Goal: Information Seeking & Learning: Learn about a topic

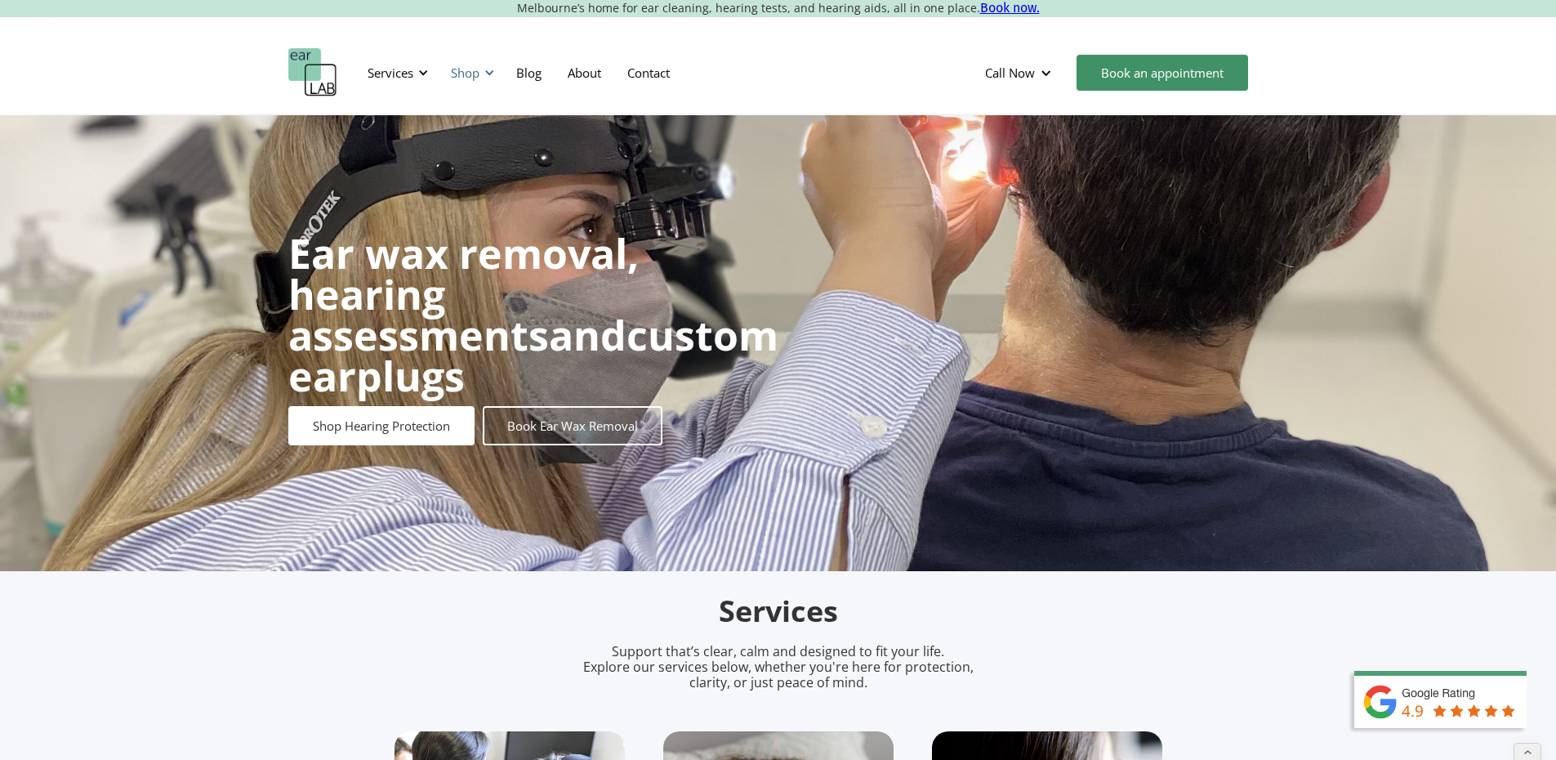
click at [460, 73] on div "Shop" at bounding box center [465, 73] width 29 height 16
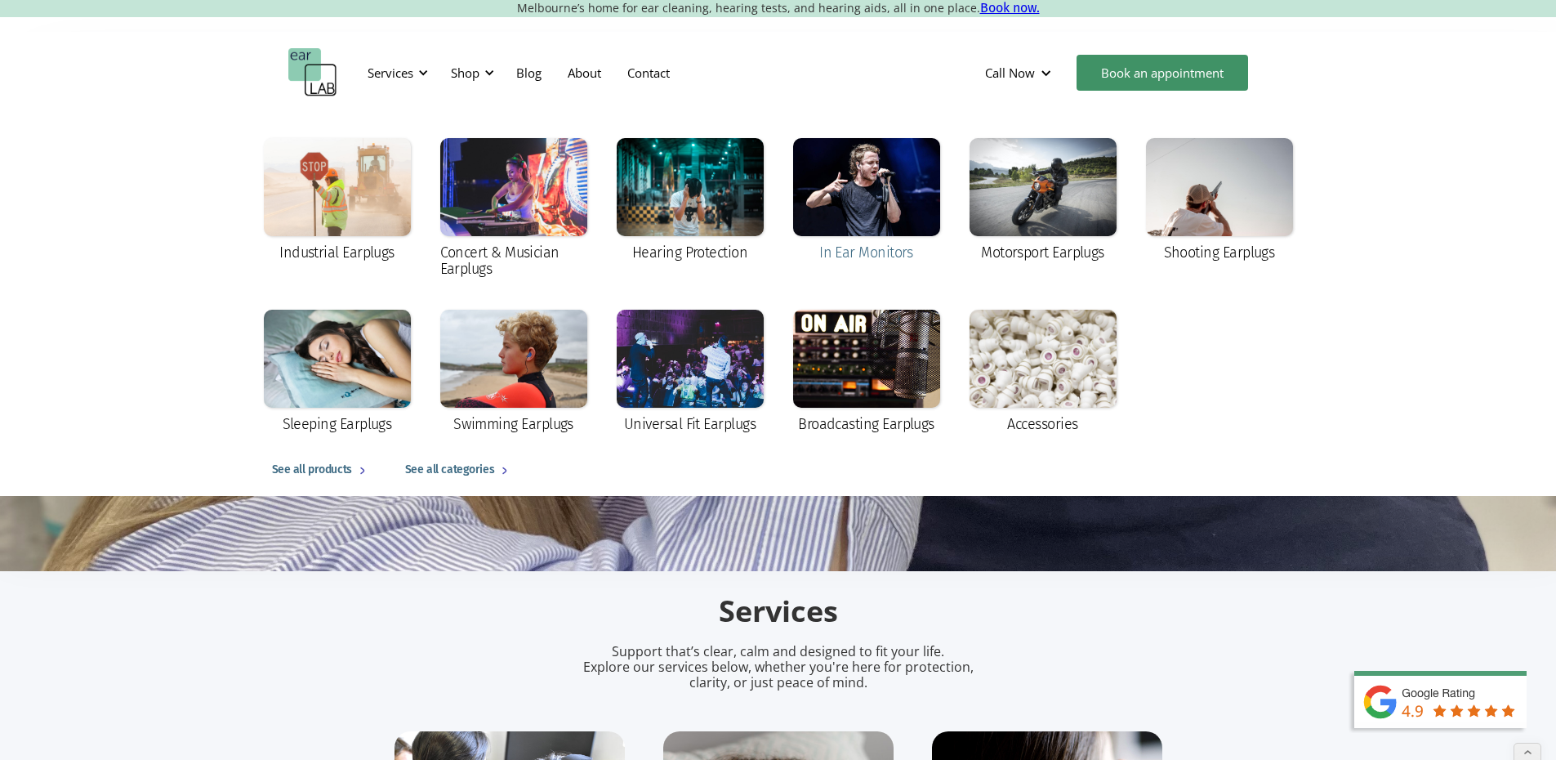
click at [877, 257] on div "In Ear Monitors" at bounding box center [866, 252] width 94 height 16
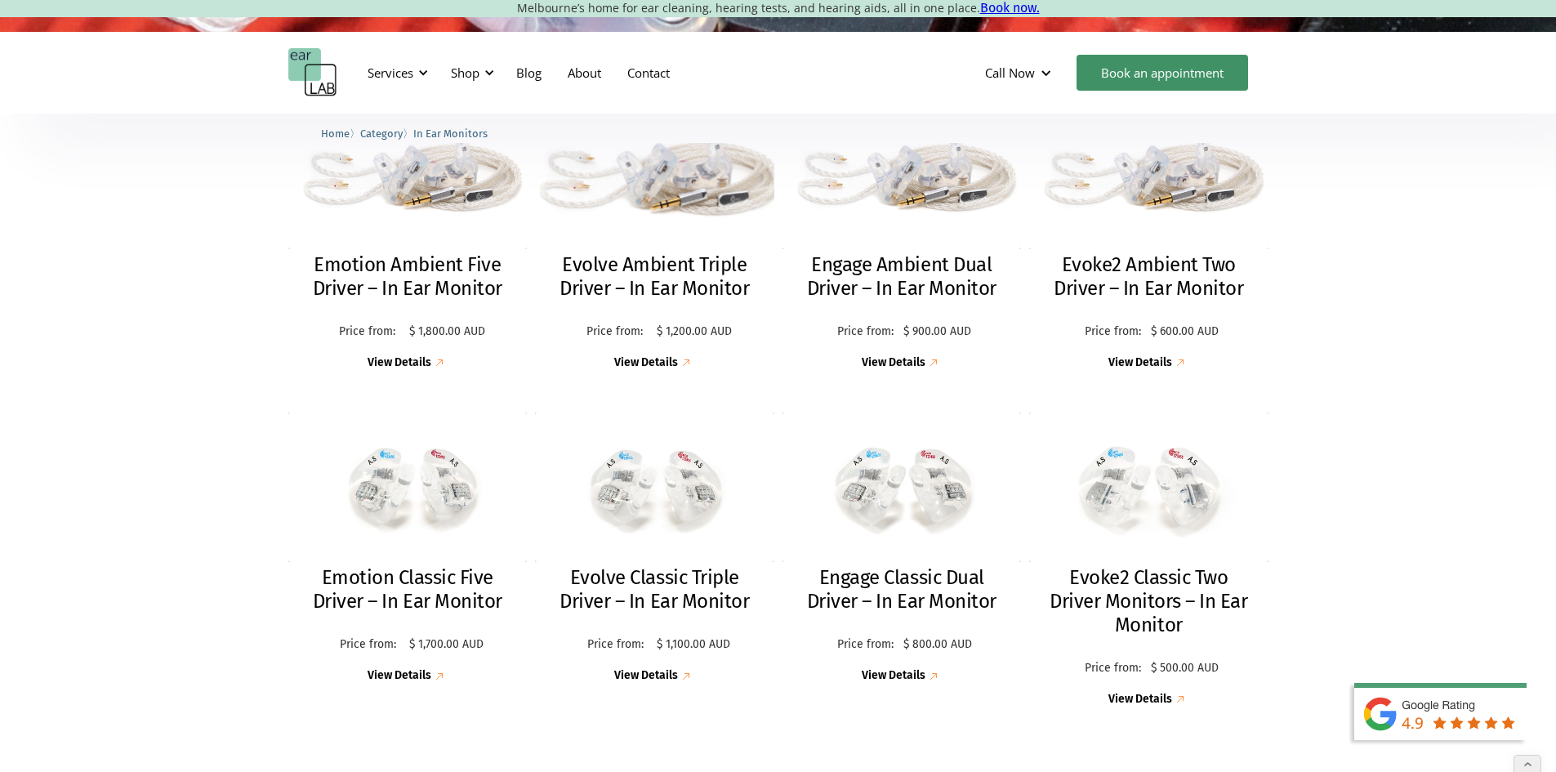
click at [688, 287] on h2 "Evolve Ambient Triple Driver – In Ear Monitor" at bounding box center [654, 276] width 207 height 47
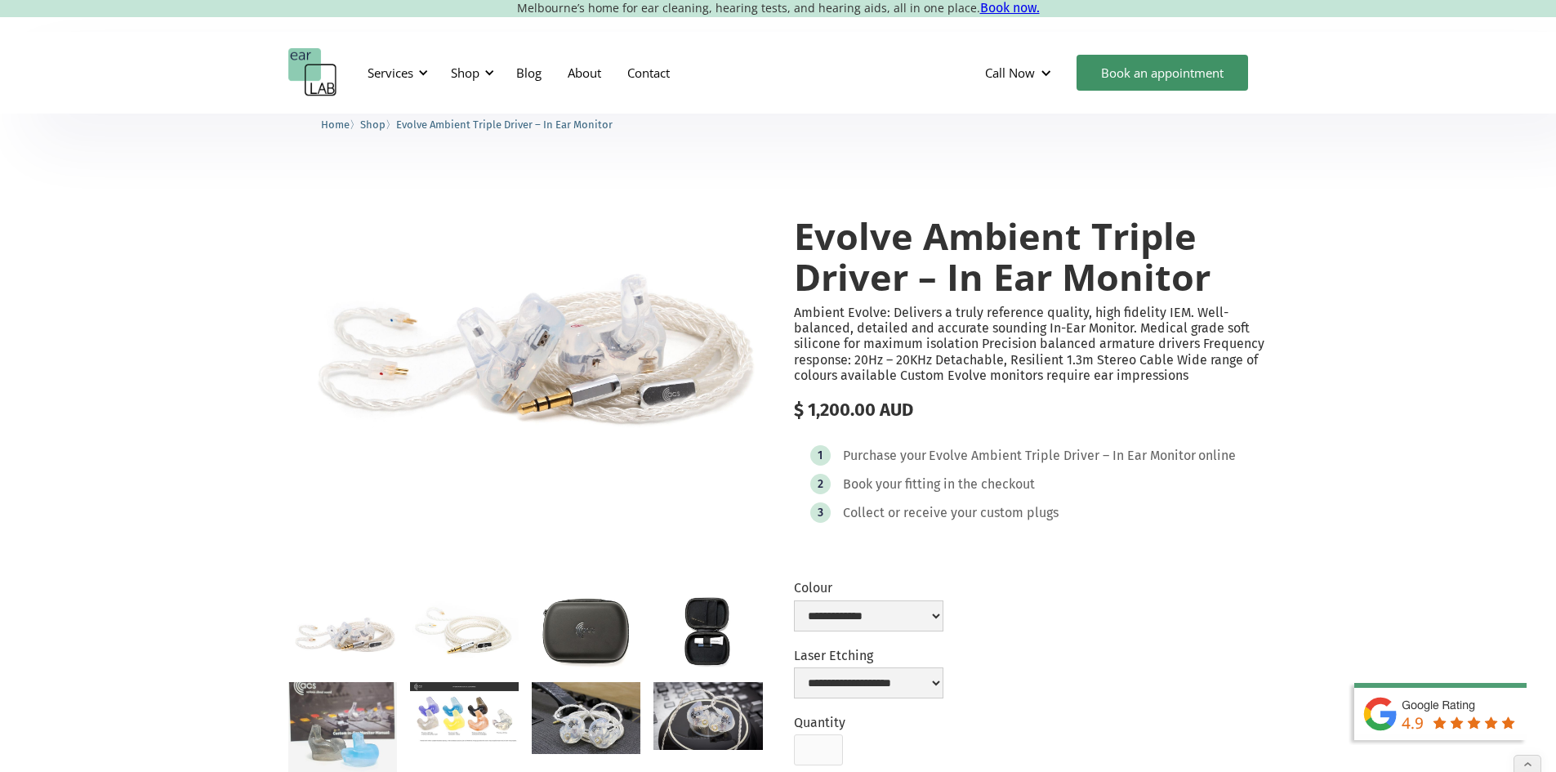
scroll to position [82, 0]
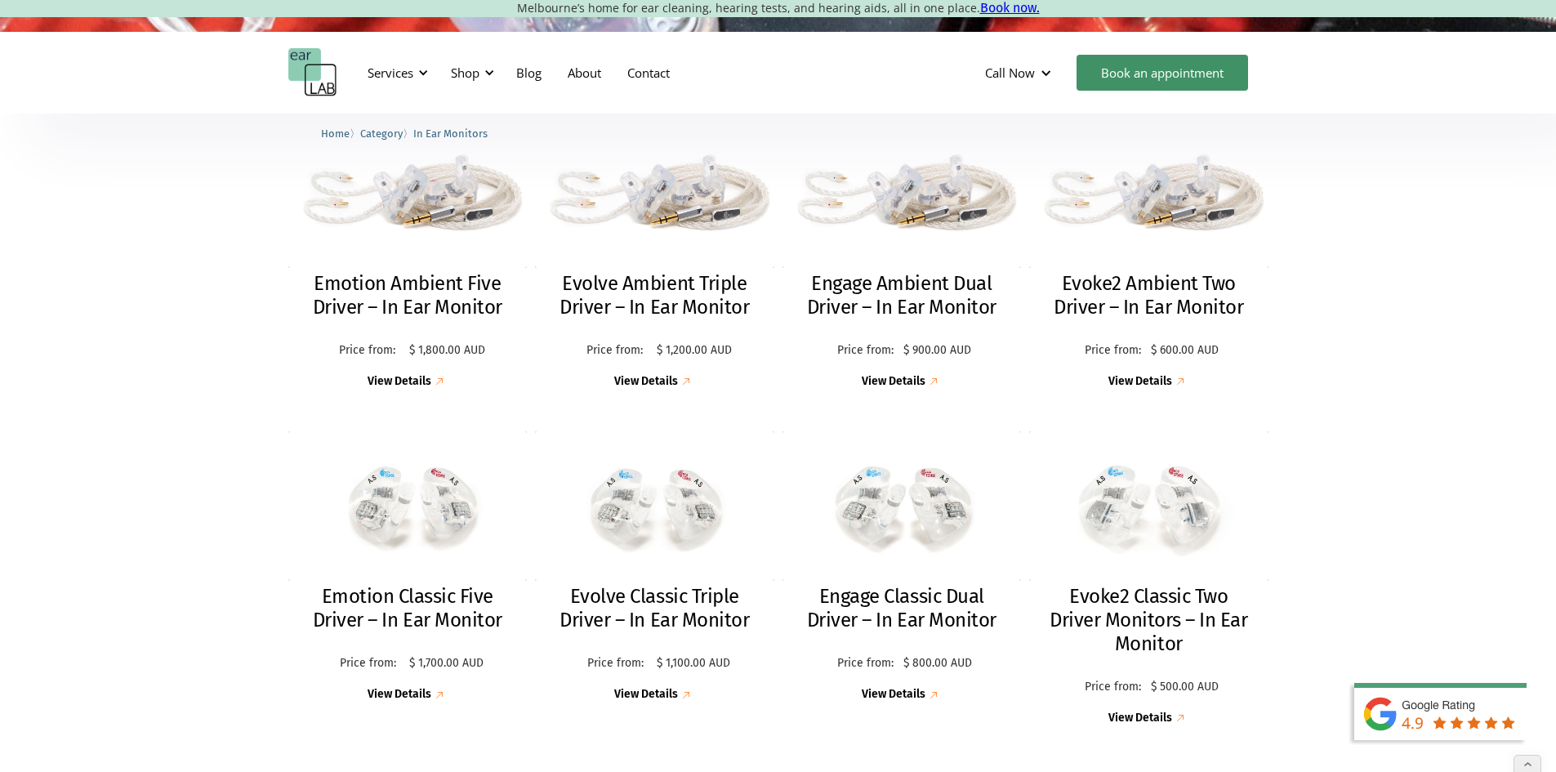
scroll to position [245, 0]
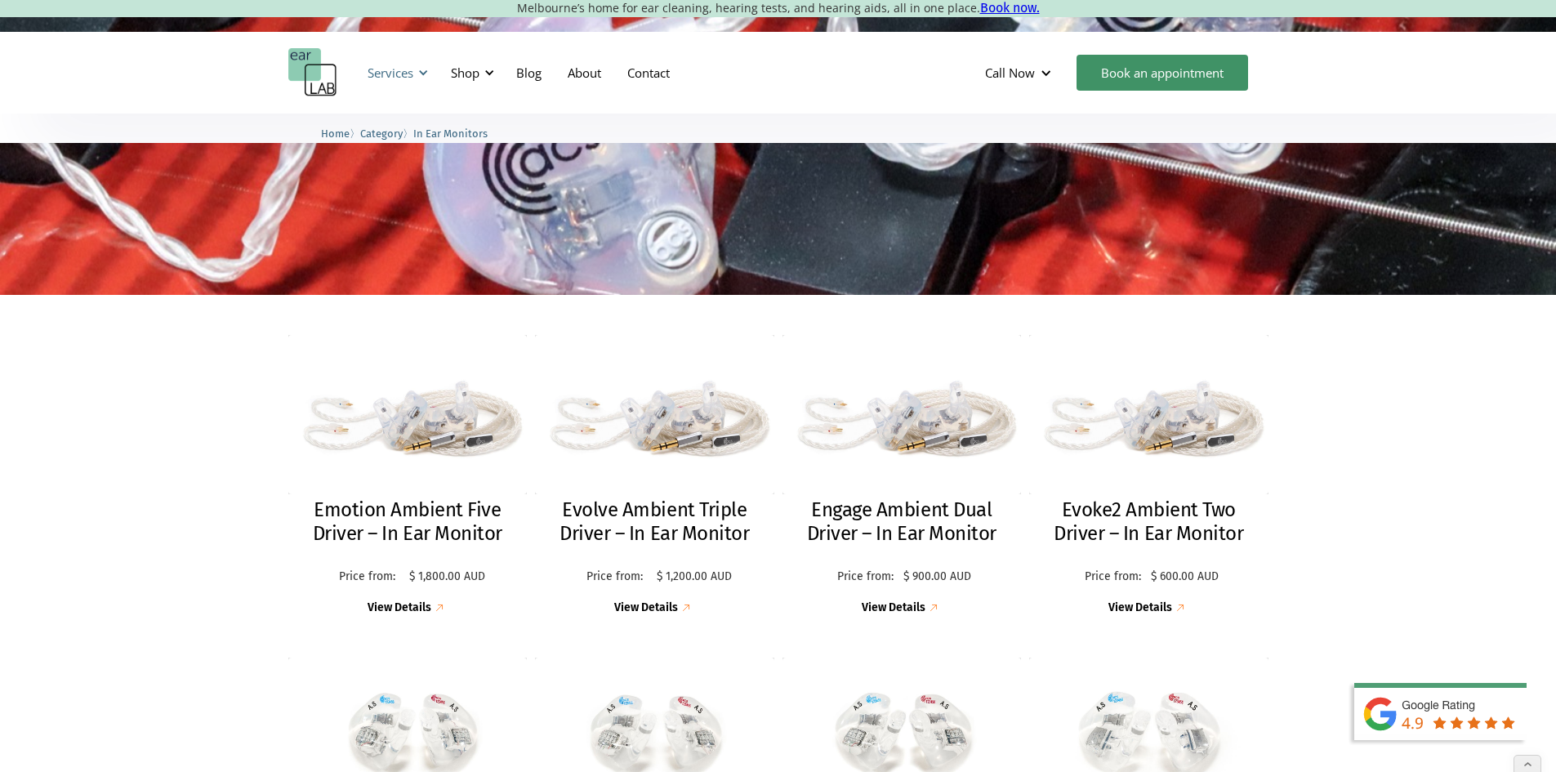
click at [413, 77] on div "Services" at bounding box center [391, 73] width 46 height 16
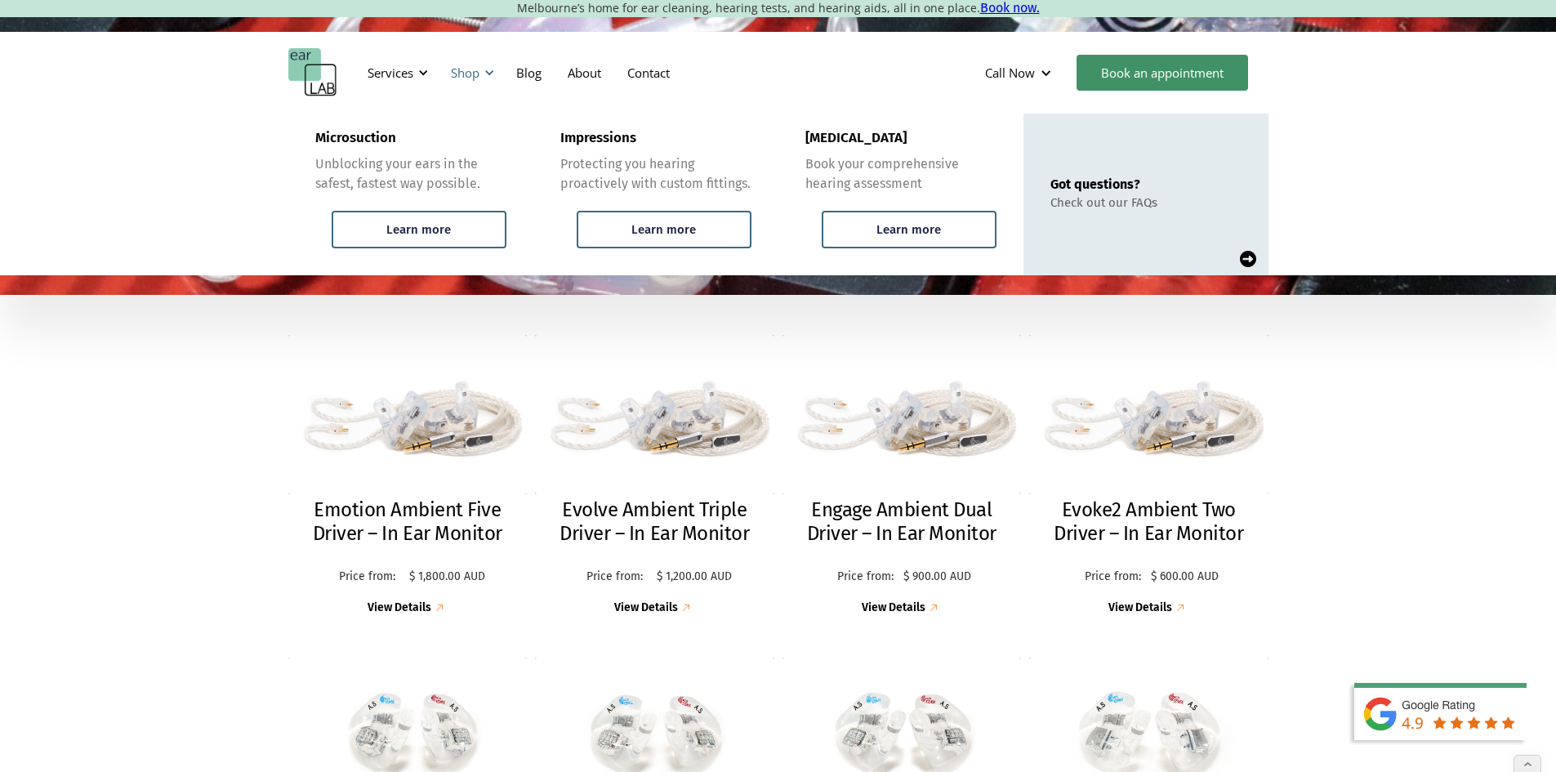
click at [474, 73] on div "Shop" at bounding box center [465, 73] width 29 height 16
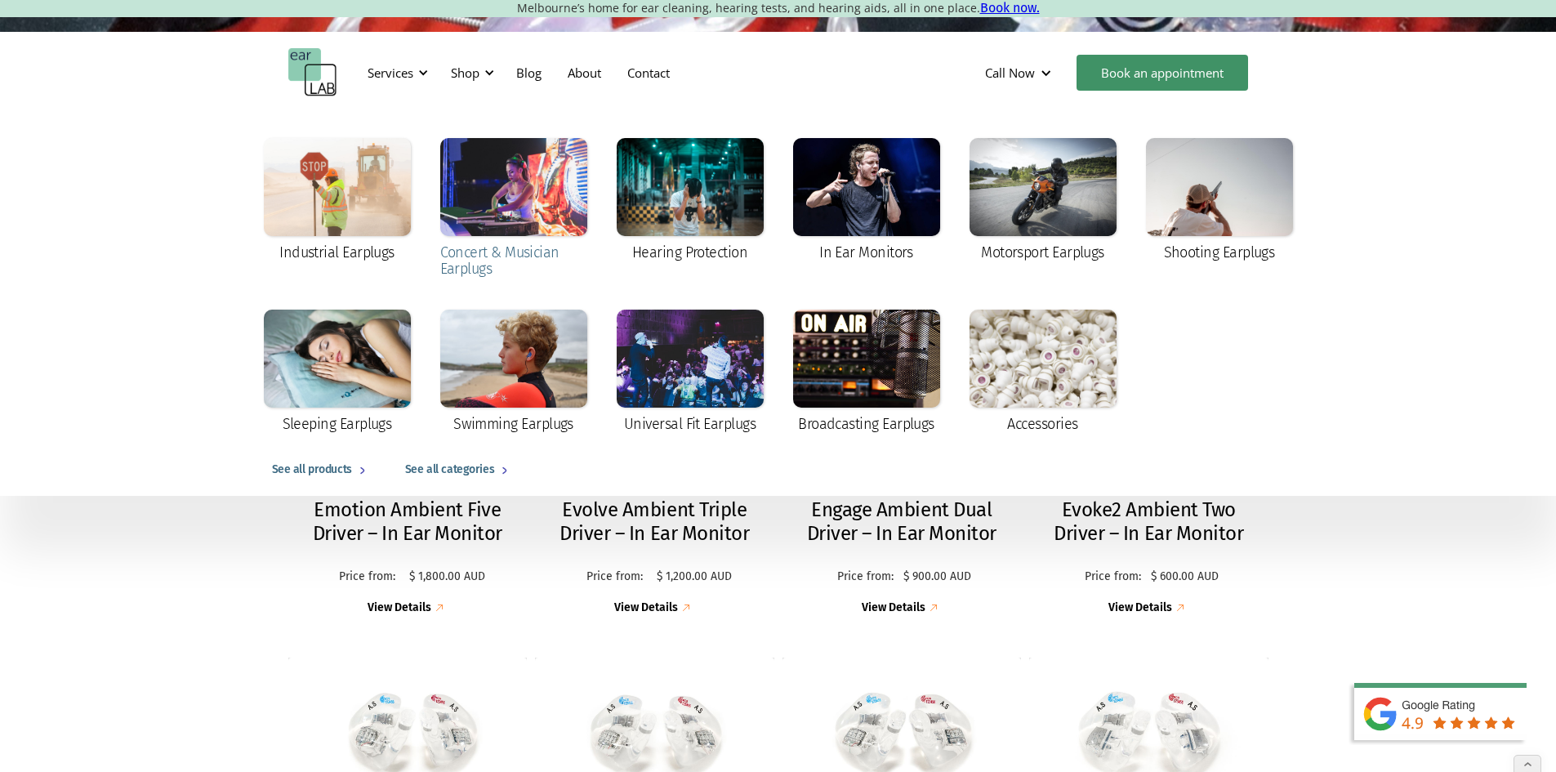
click at [518, 242] on div "Concert & Musician Earplugs" at bounding box center [513, 209] width 147 height 142
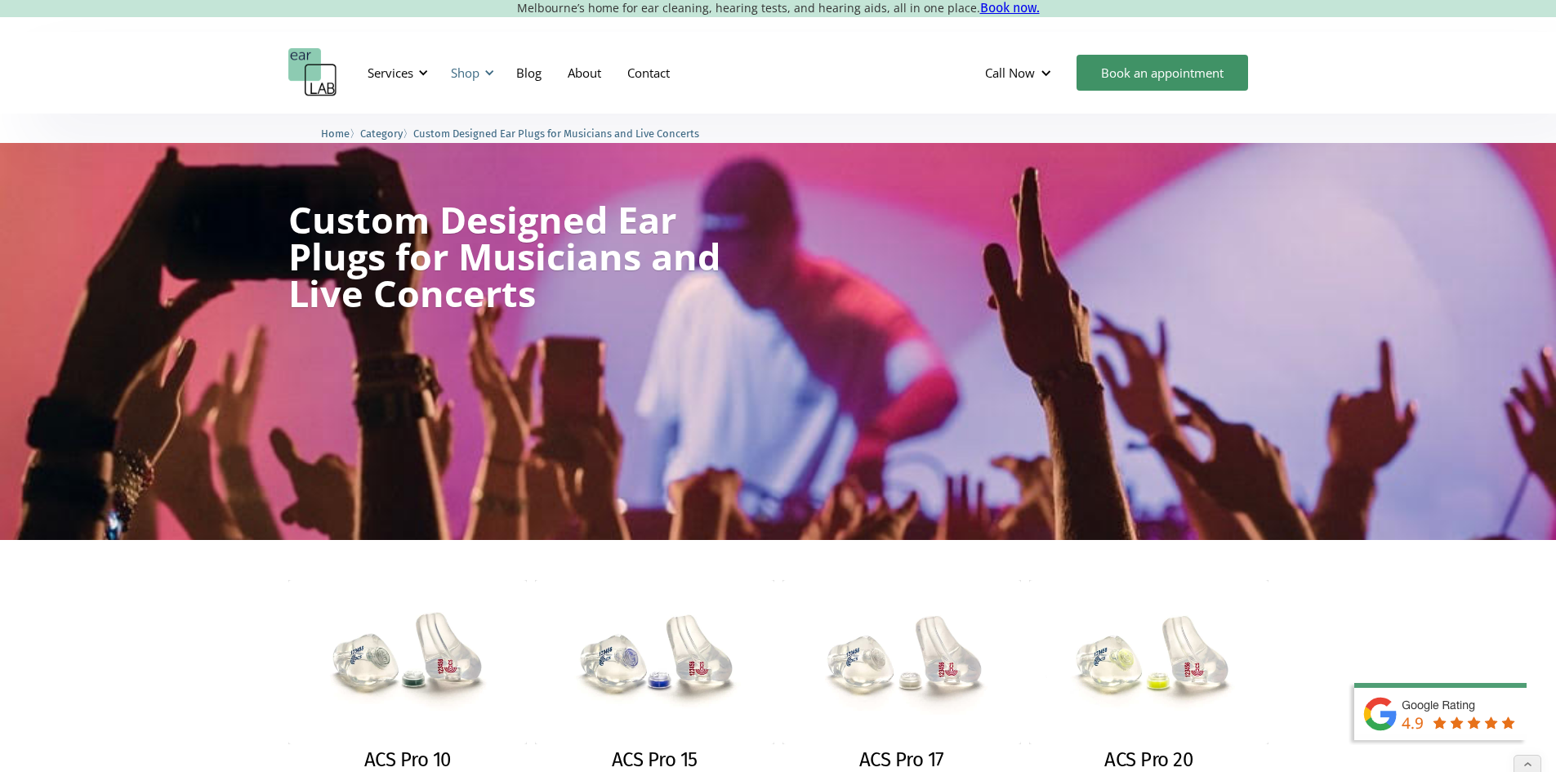
click at [466, 63] on div "Shop" at bounding box center [470, 72] width 58 height 49
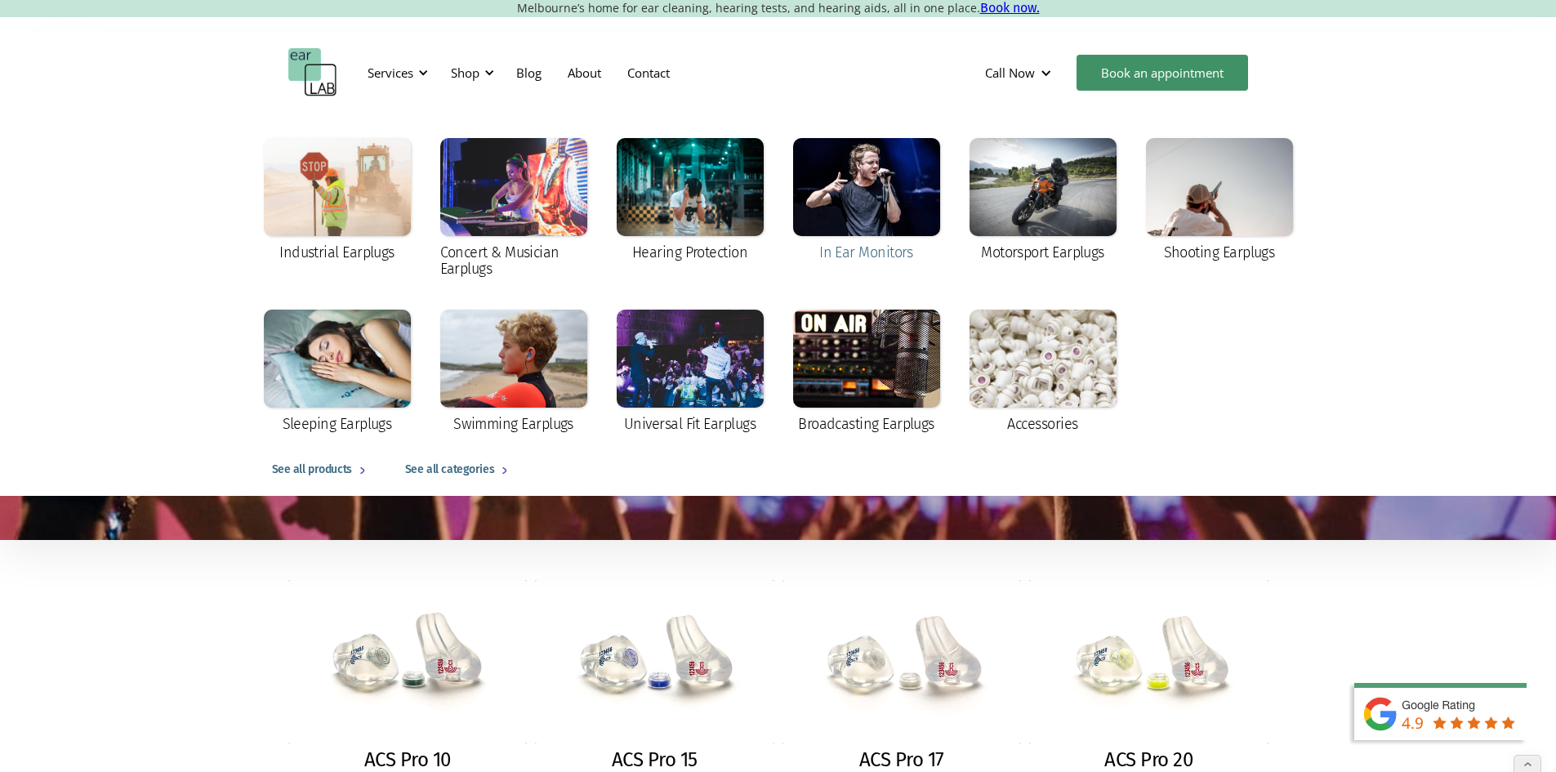
click at [871, 207] on div at bounding box center [866, 187] width 147 height 98
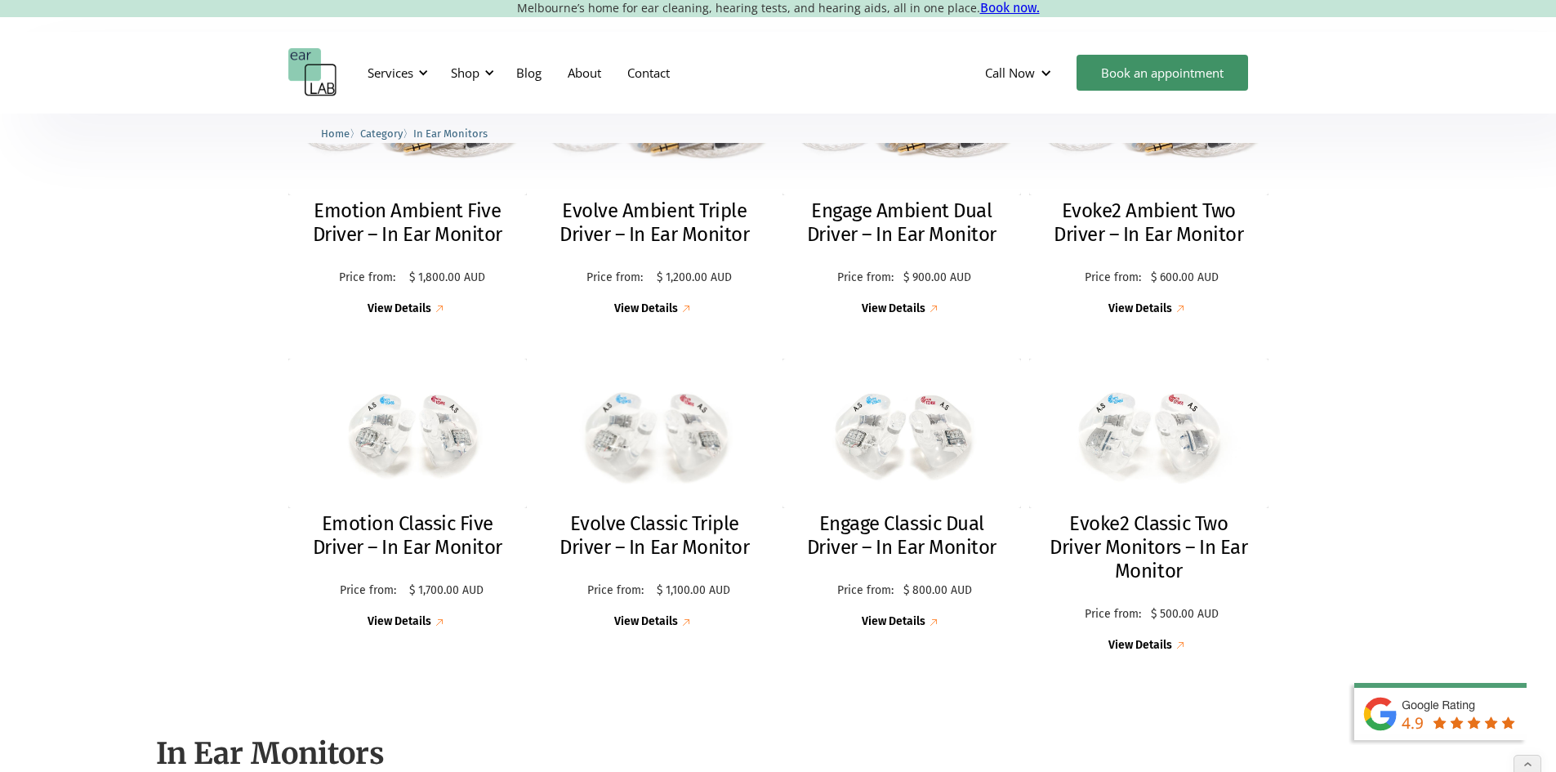
scroll to position [163, 0]
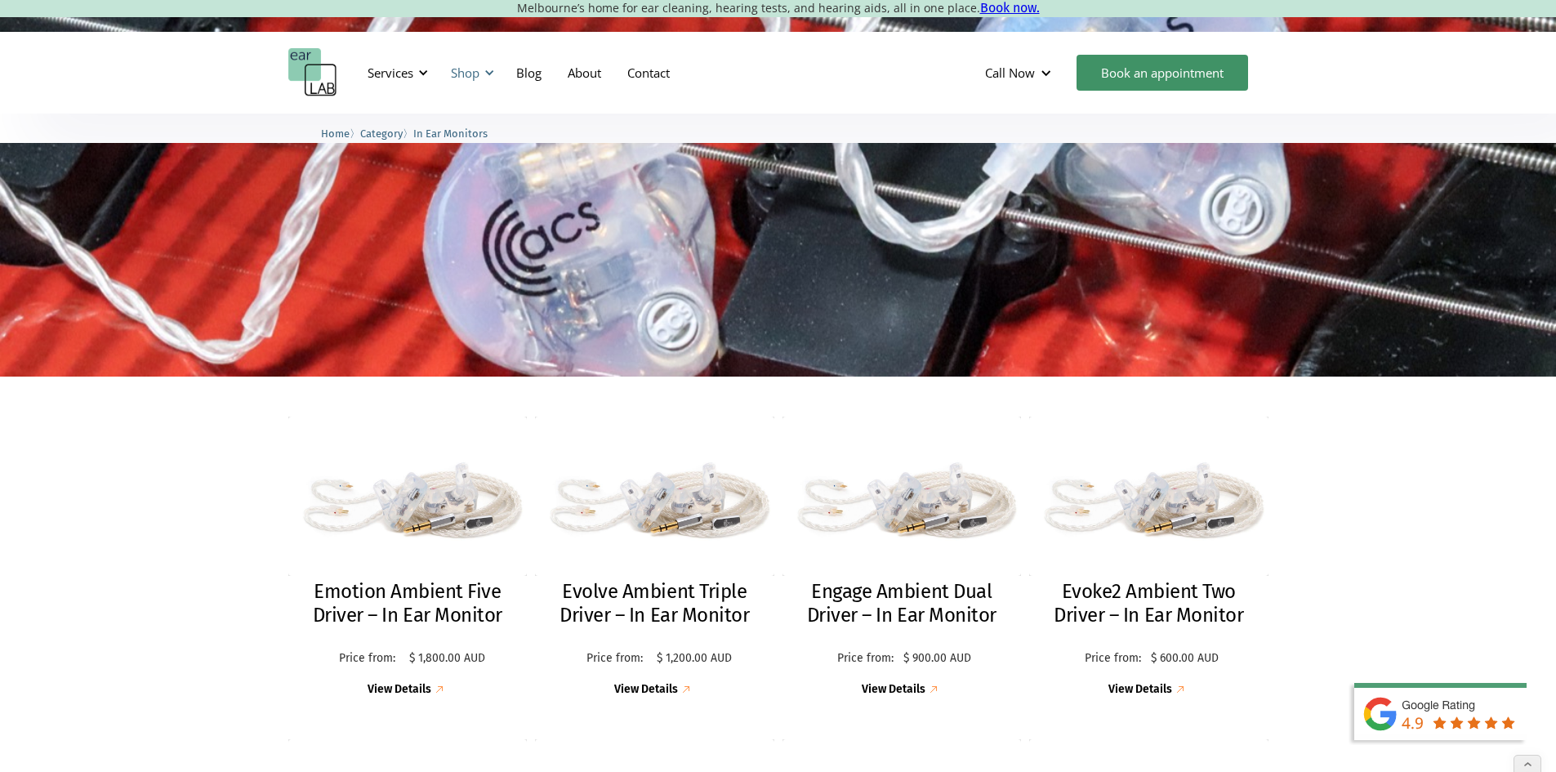
click at [479, 81] on div "Shop" at bounding box center [470, 72] width 58 height 49
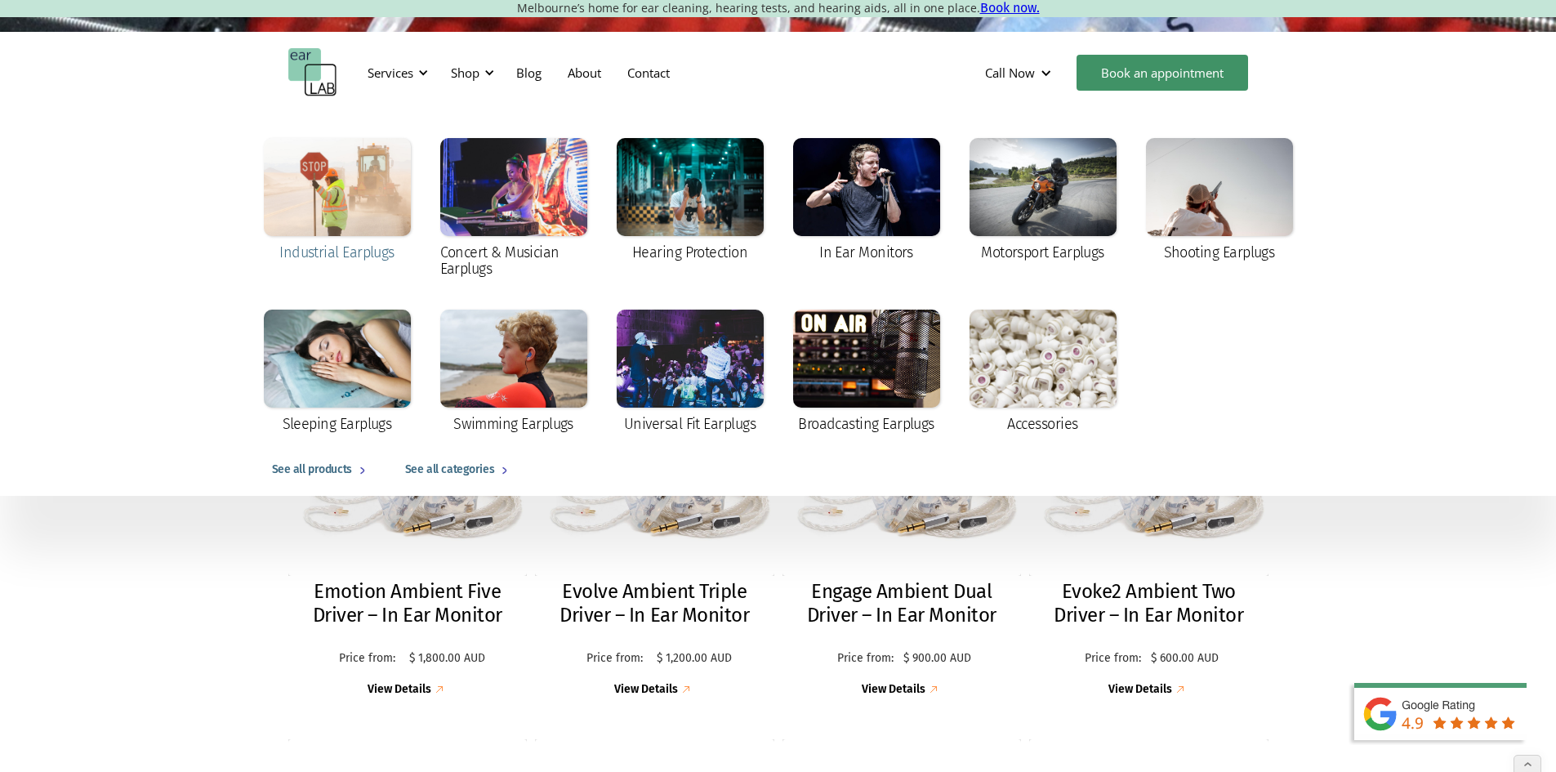
click at [369, 232] on div at bounding box center [337, 187] width 147 height 98
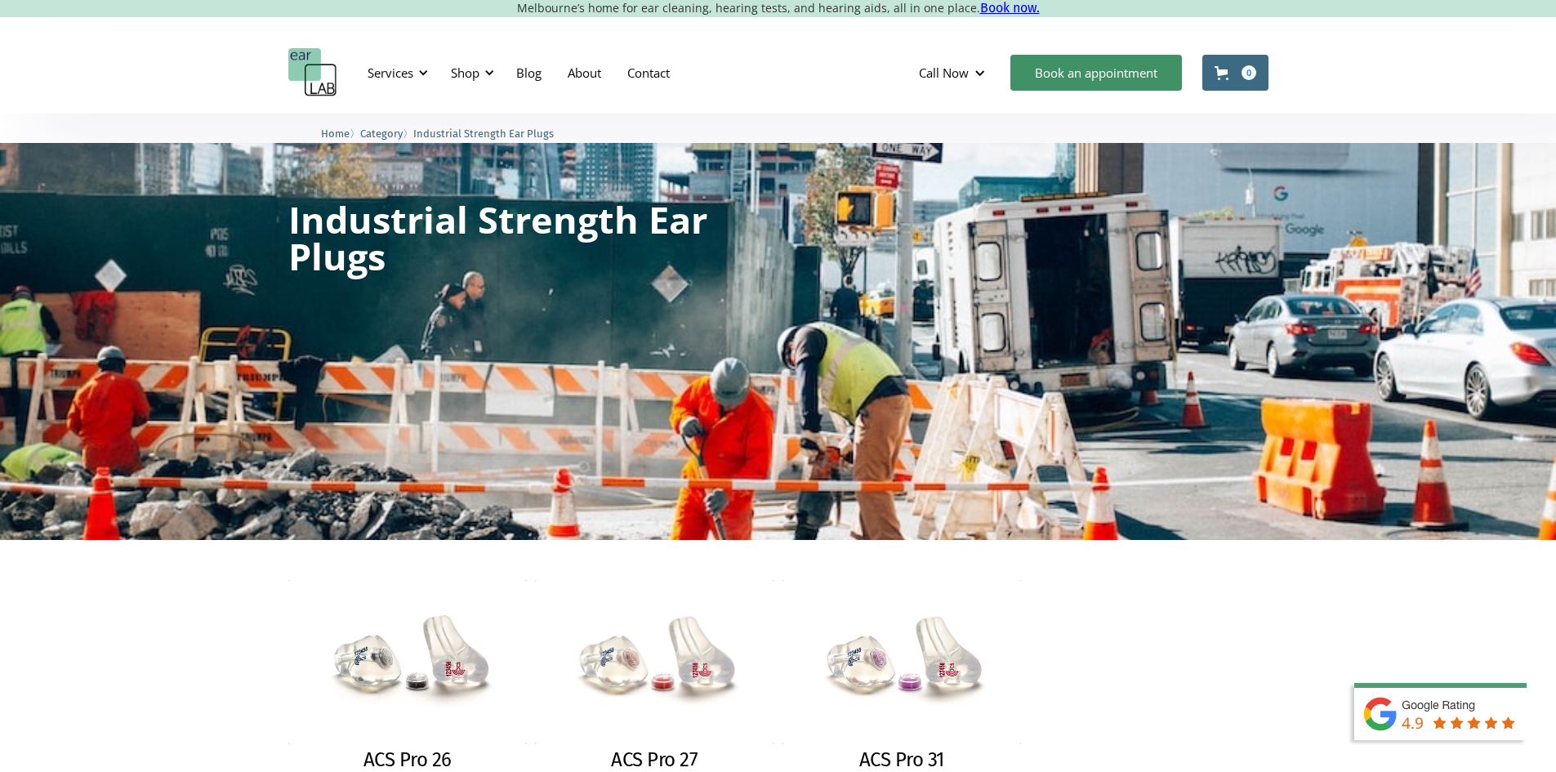
scroll to position [327, 0]
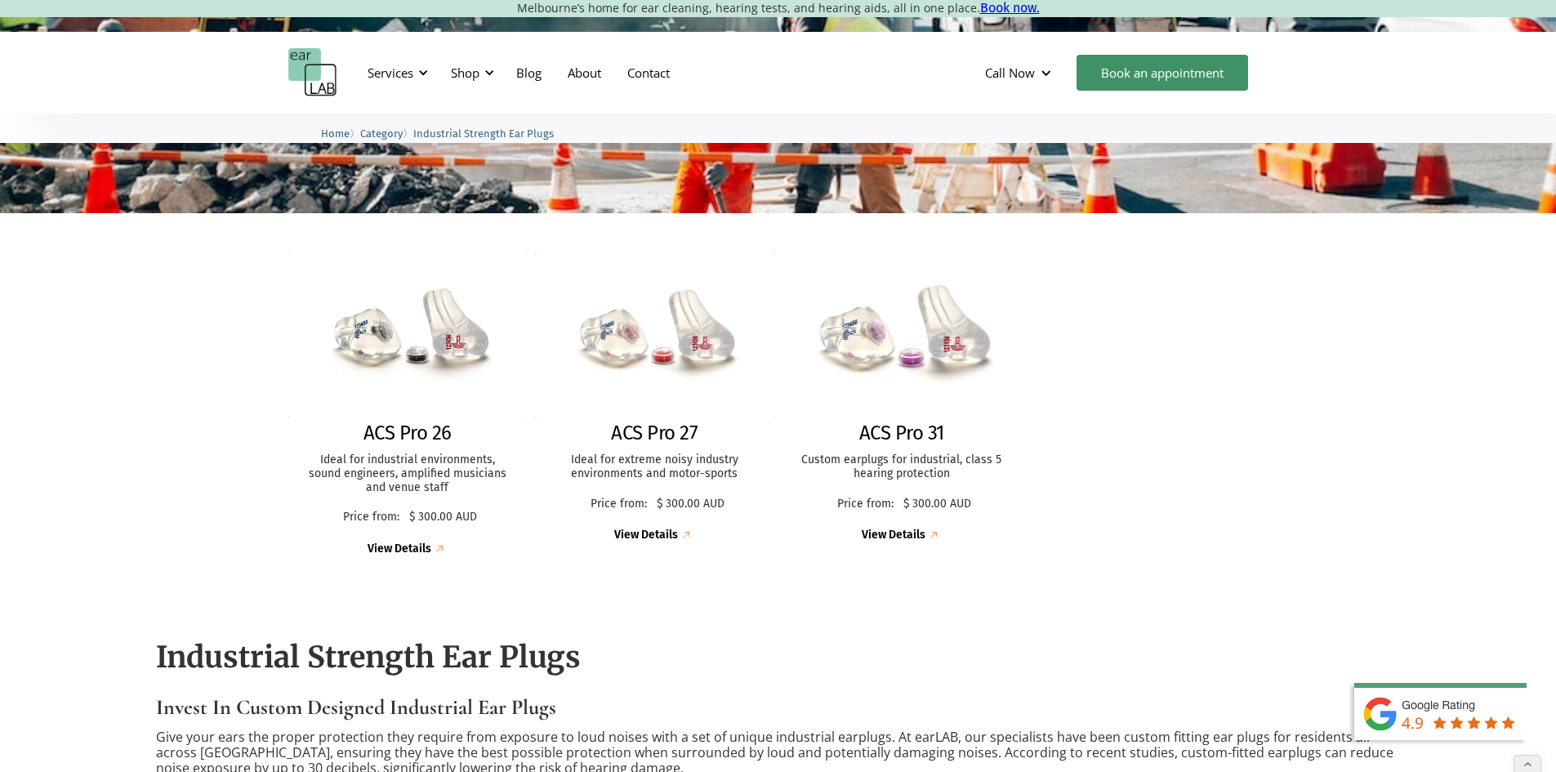
click at [921, 359] on img at bounding box center [901, 335] width 263 height 181
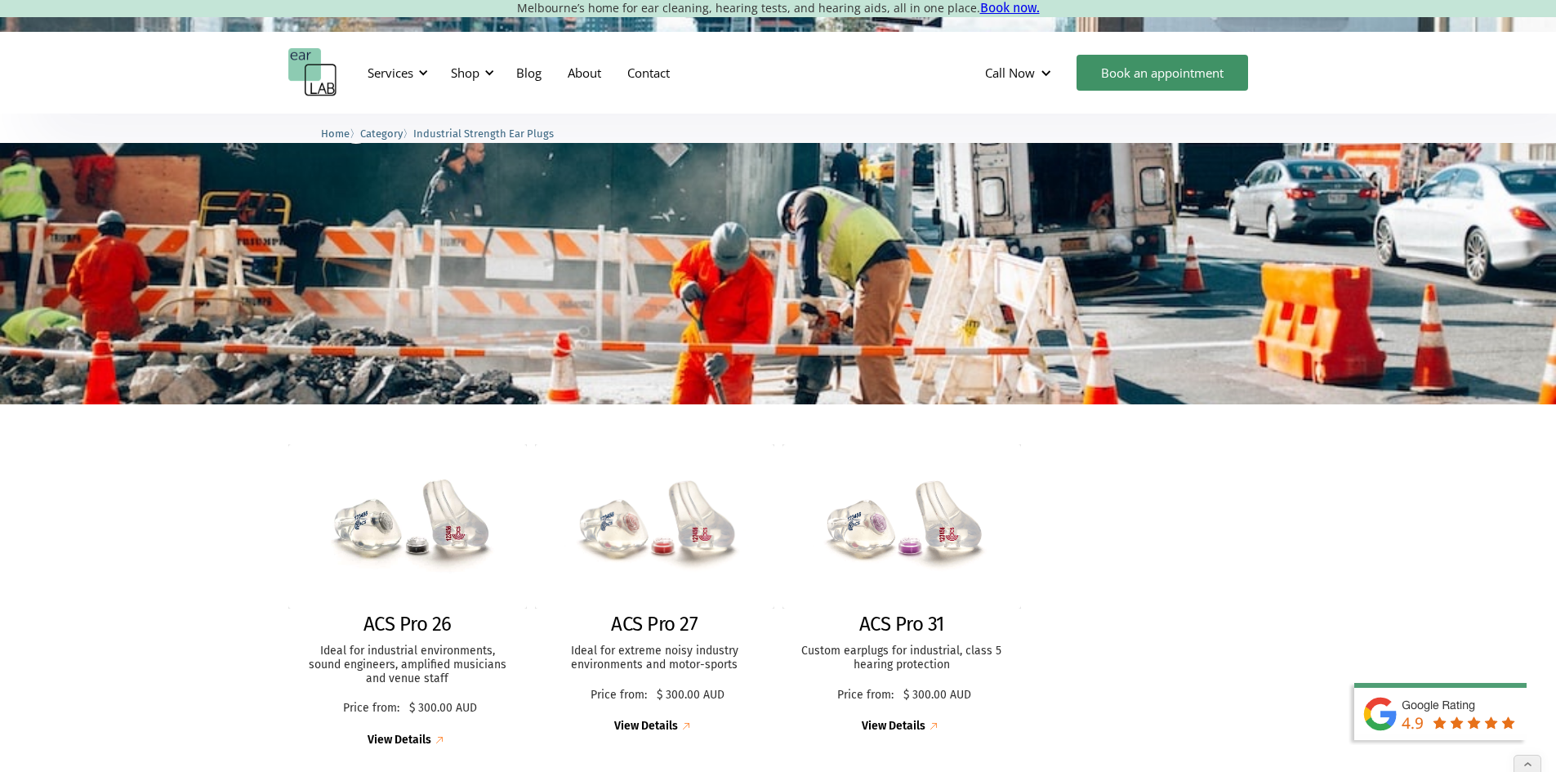
scroll to position [163, 0]
